Goal: Find contact information: Find contact information

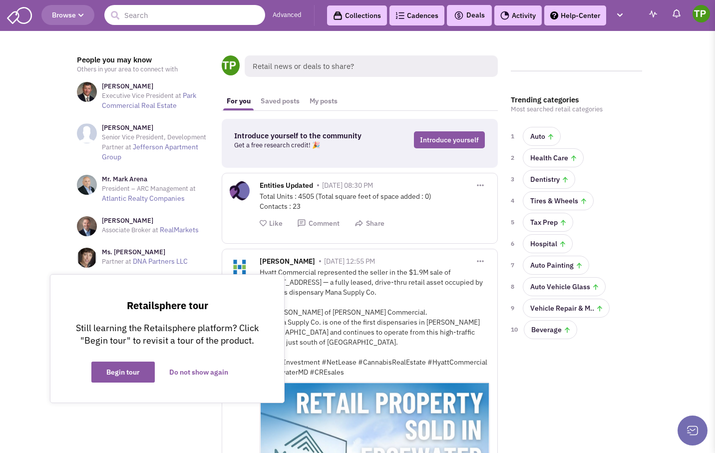
click at [161, 17] on input "text" at bounding box center [184, 15] width 161 height 20
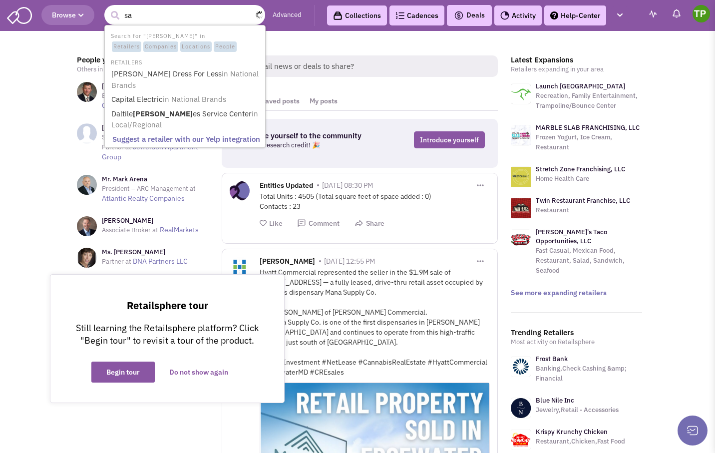
type input "s"
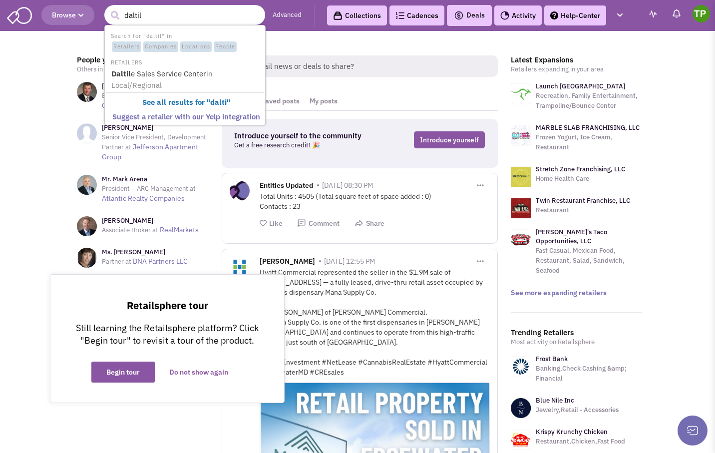
type input "daltile"
click at [165, 77] on link "Daltile Sales Service Center in Local/Regional" at bounding box center [185, 79] width 155 height 24
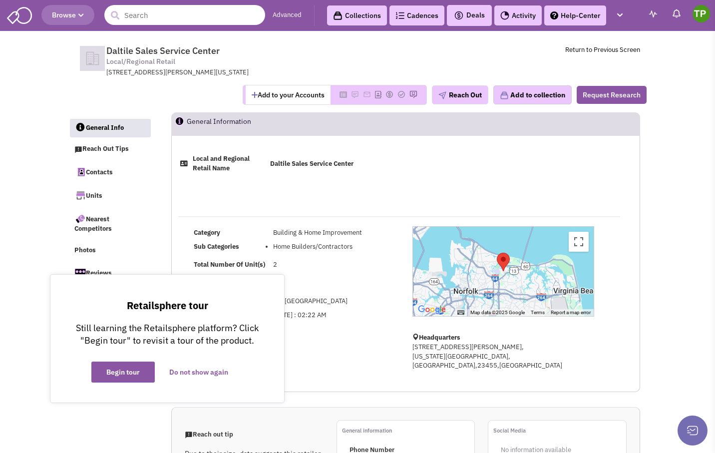
click at [138, 11] on input "text" at bounding box center [184, 15] width 161 height 20
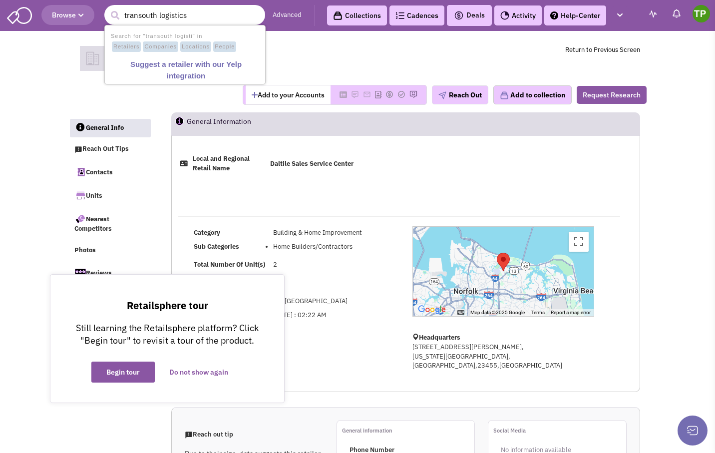
type input "transouth logistics"
click at [107, 8] on button "submit" at bounding box center [114, 15] width 15 height 15
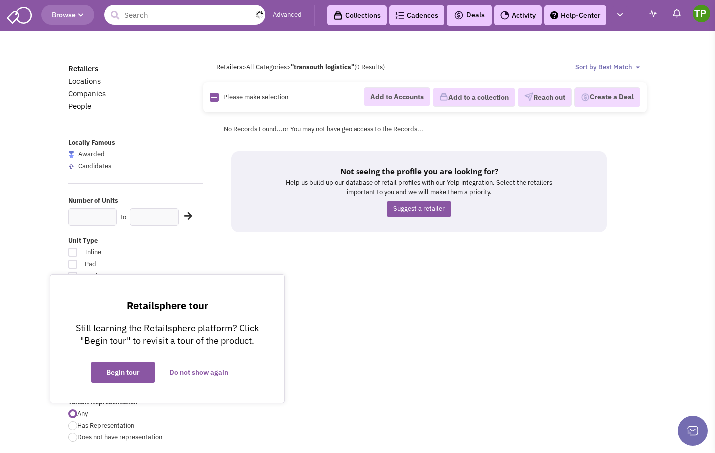
click at [200, 23] on input "text" at bounding box center [184, 15] width 161 height 20
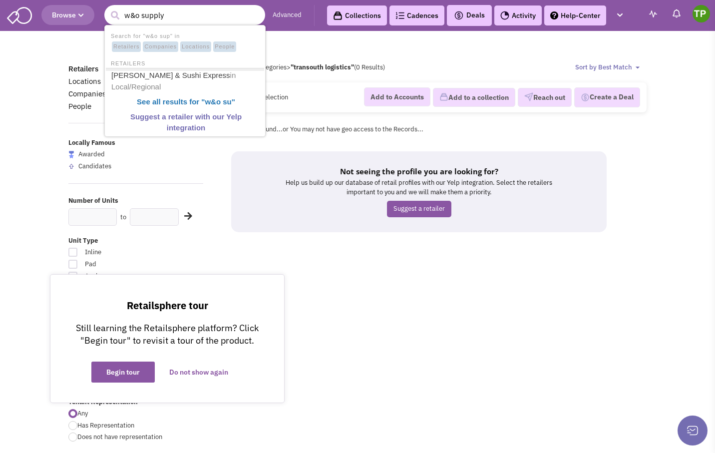
type input "w&o supply"
click at [107, 8] on button "submit" at bounding box center [114, 15] width 15 height 15
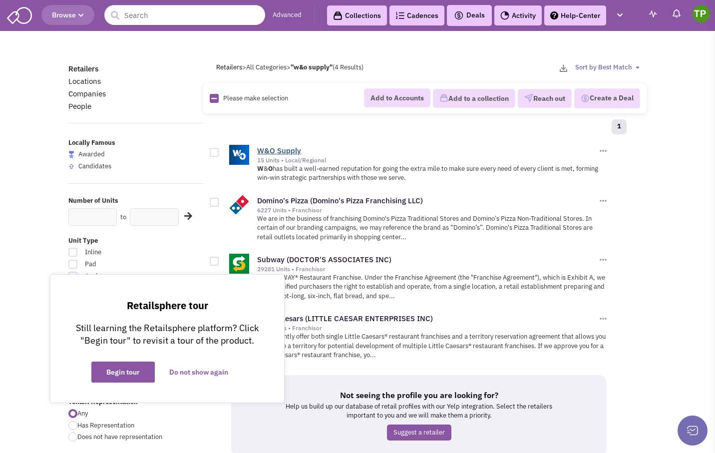
click at [281, 151] on link "W&O Supply" at bounding box center [279, 150] width 44 height 9
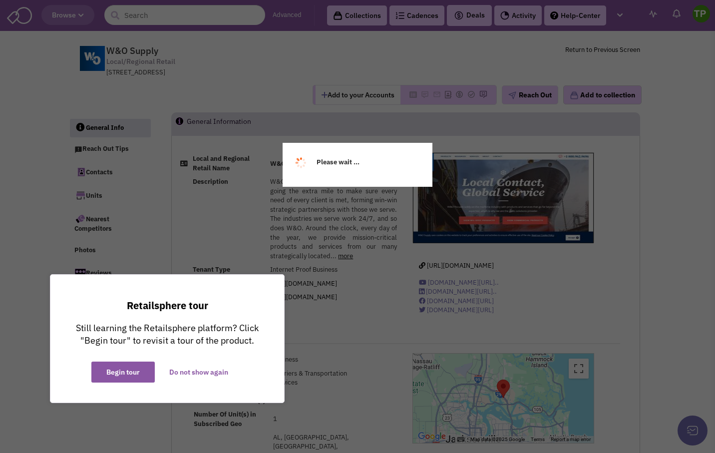
select select
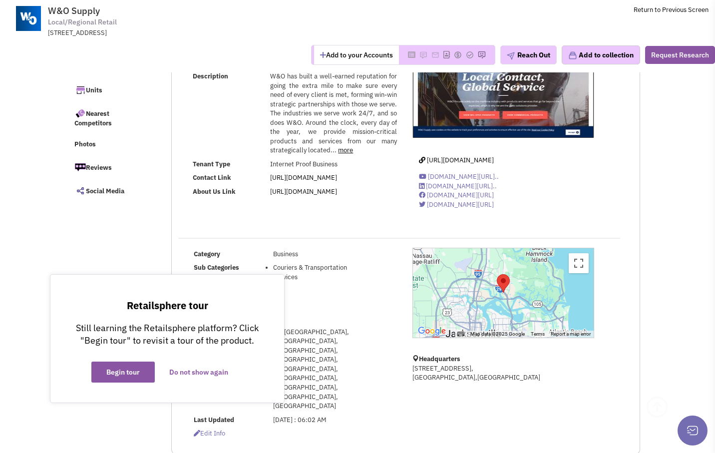
scroll to position [50, 0]
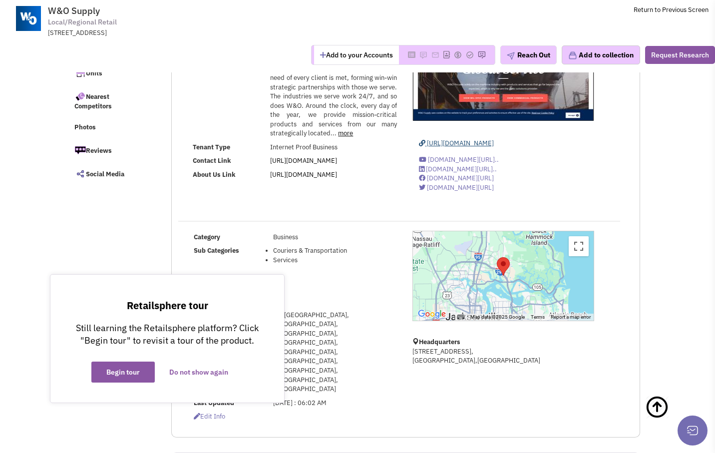
click at [455, 144] on span "[URL][DOMAIN_NAME]" at bounding box center [460, 143] width 67 height 8
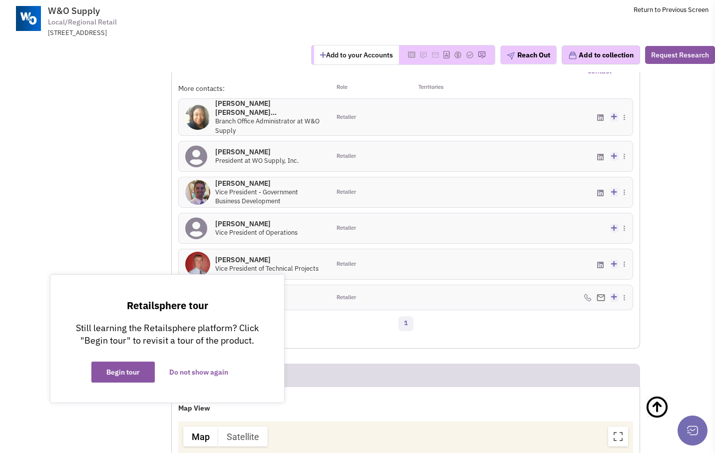
scroll to position [699, 0]
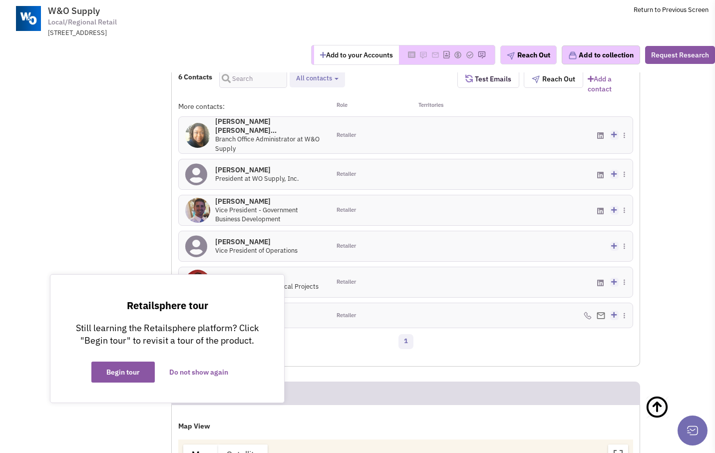
click at [263, 197] on h4 "[PERSON_NAME] 0" at bounding box center [269, 201] width 108 height 9
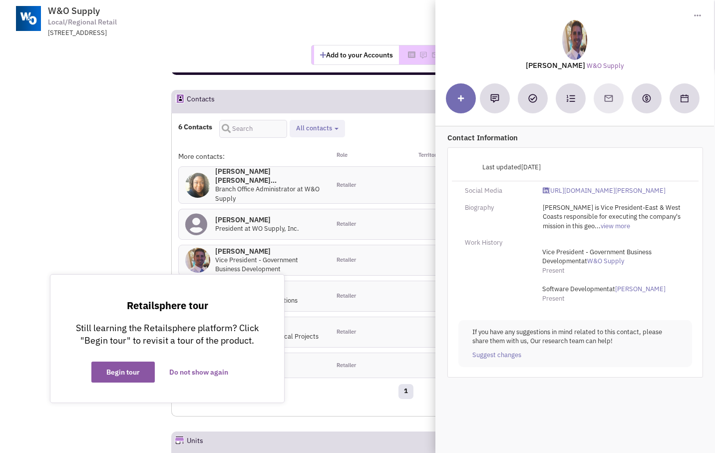
scroll to position [600, 0]
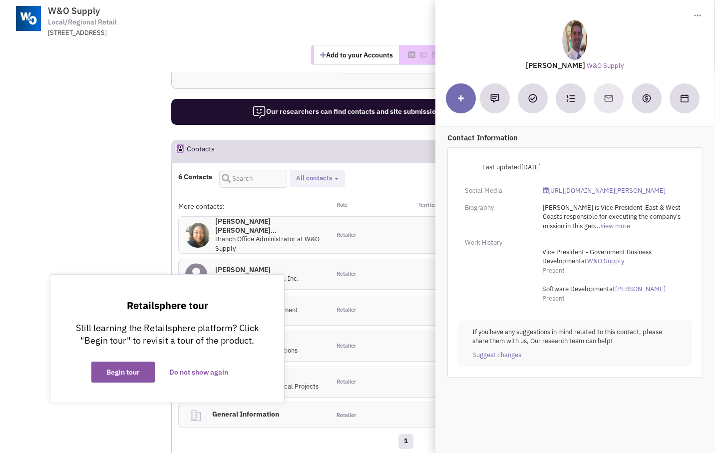
click at [385, 234] on div "More contacts: Role Territories [PERSON_NAME] [PERSON_NAME]... 0 Branch Office …" at bounding box center [405, 317] width 455 height 232
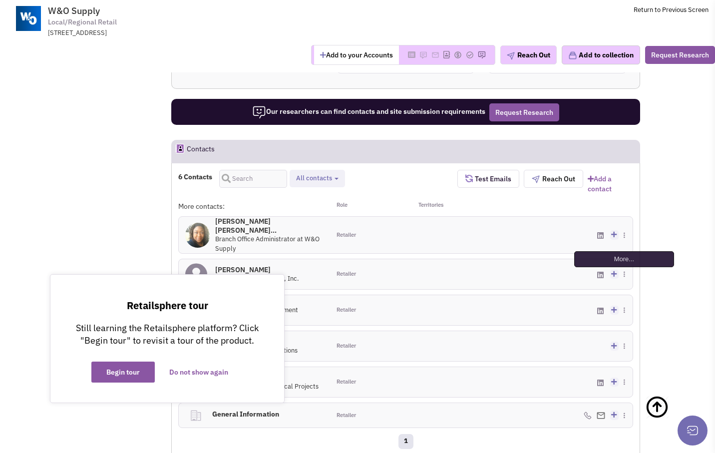
click at [624, 271] on img at bounding box center [624, 274] width 1 height 6
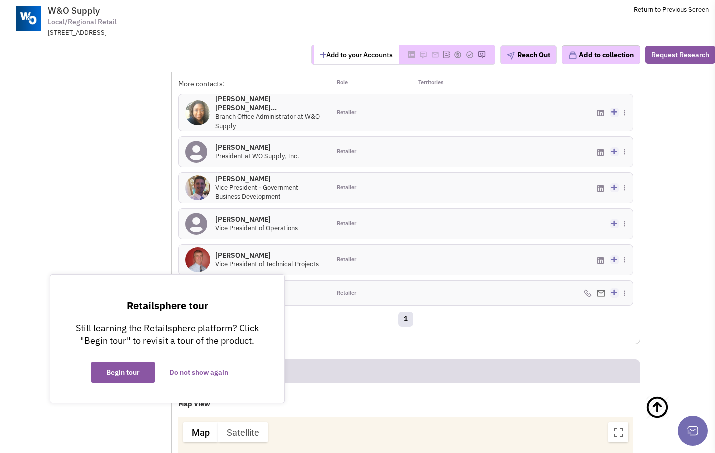
scroll to position [699, 0]
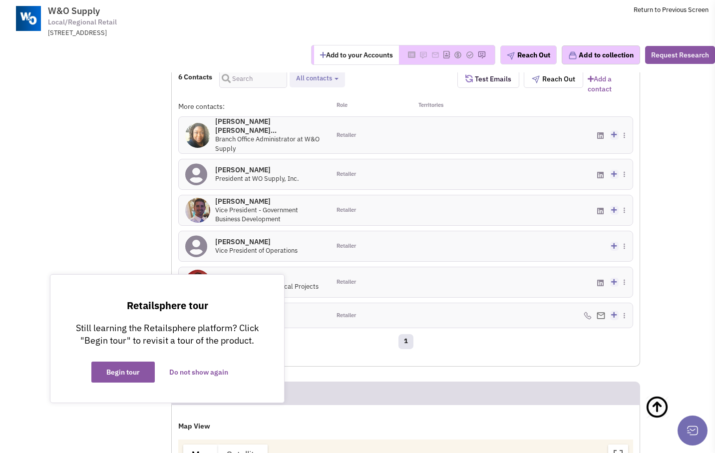
click at [370, 303] on div "6 Contacts Retailer contacts General contacts All contacts Select all Retailer …" at bounding box center [405, 218] width 455 height 296
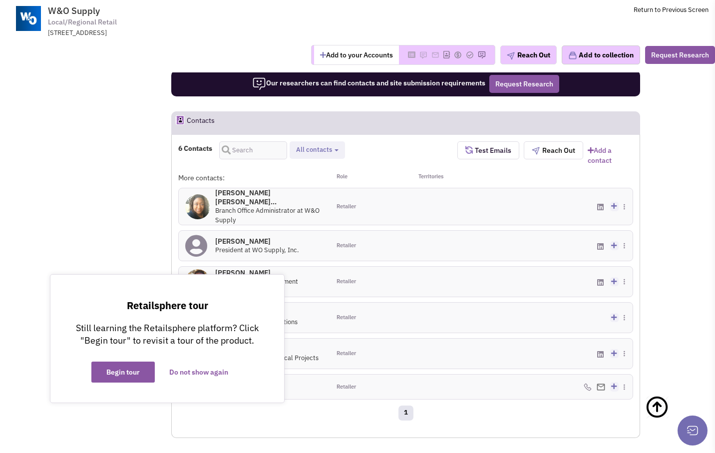
scroll to position [649, 0]
